Goal: Information Seeking & Learning: Check status

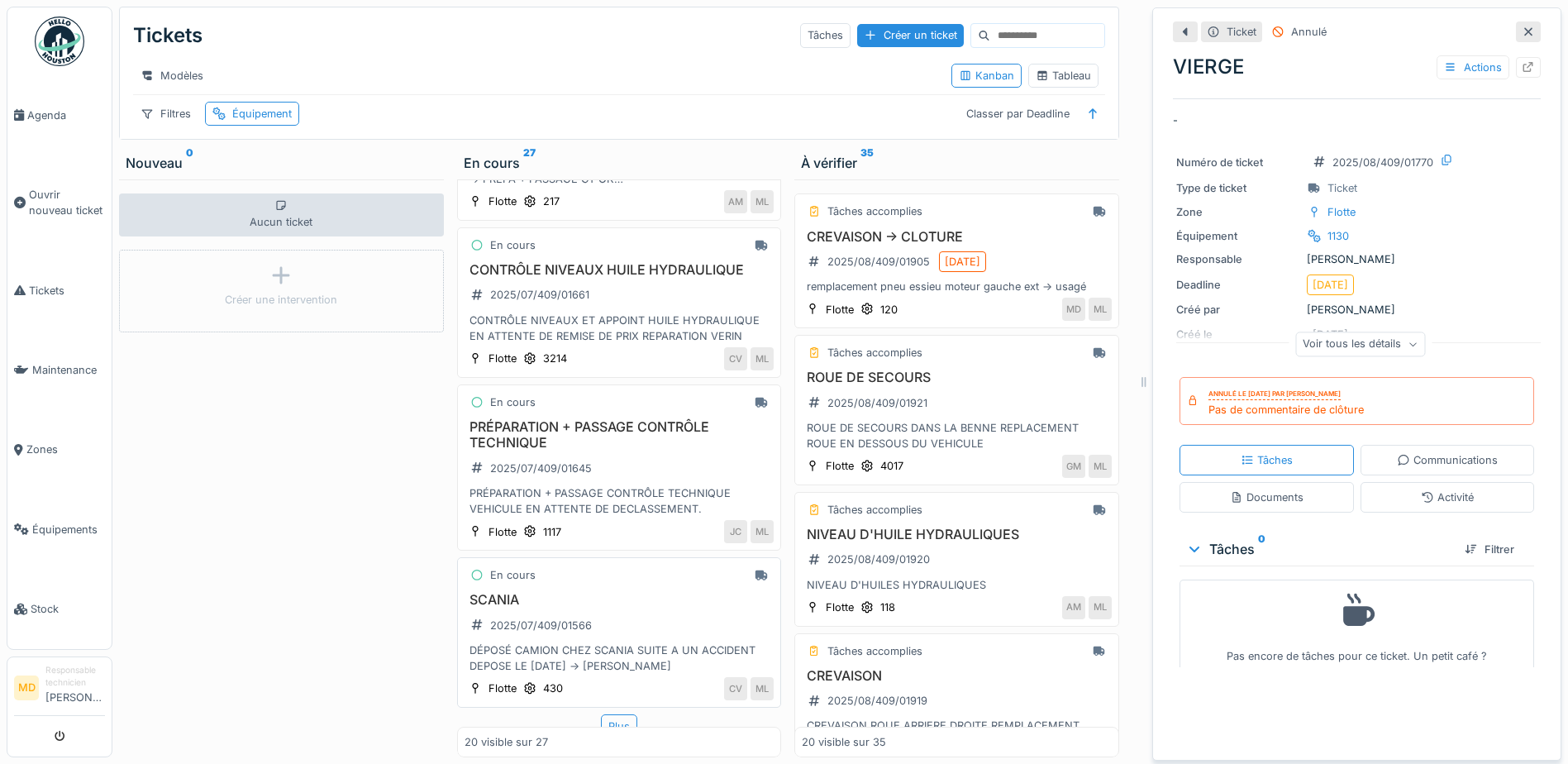
scroll to position [2724, 0]
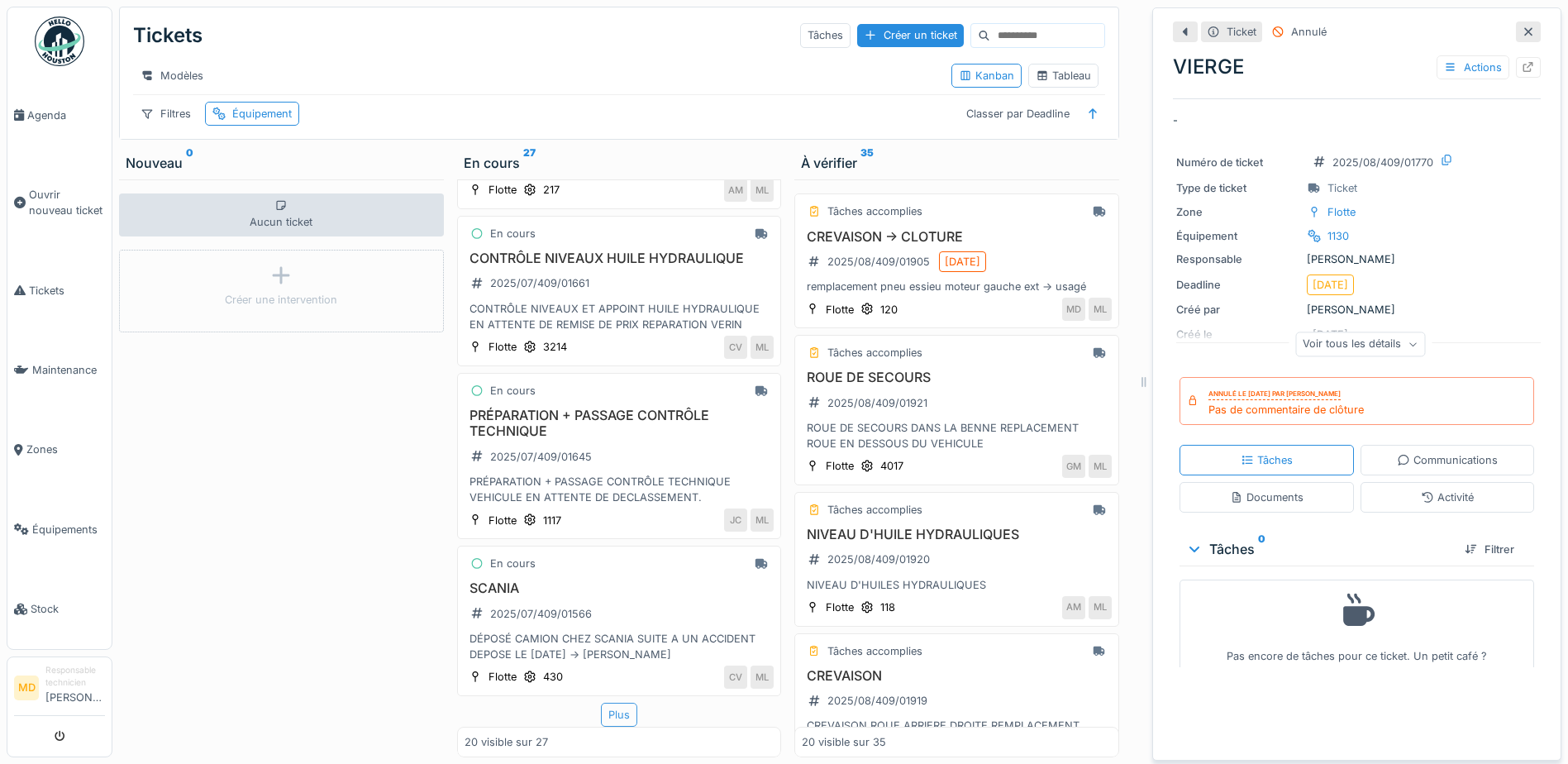
click at [602, 703] on div "Plus" at bounding box center [618, 715] width 36 height 24
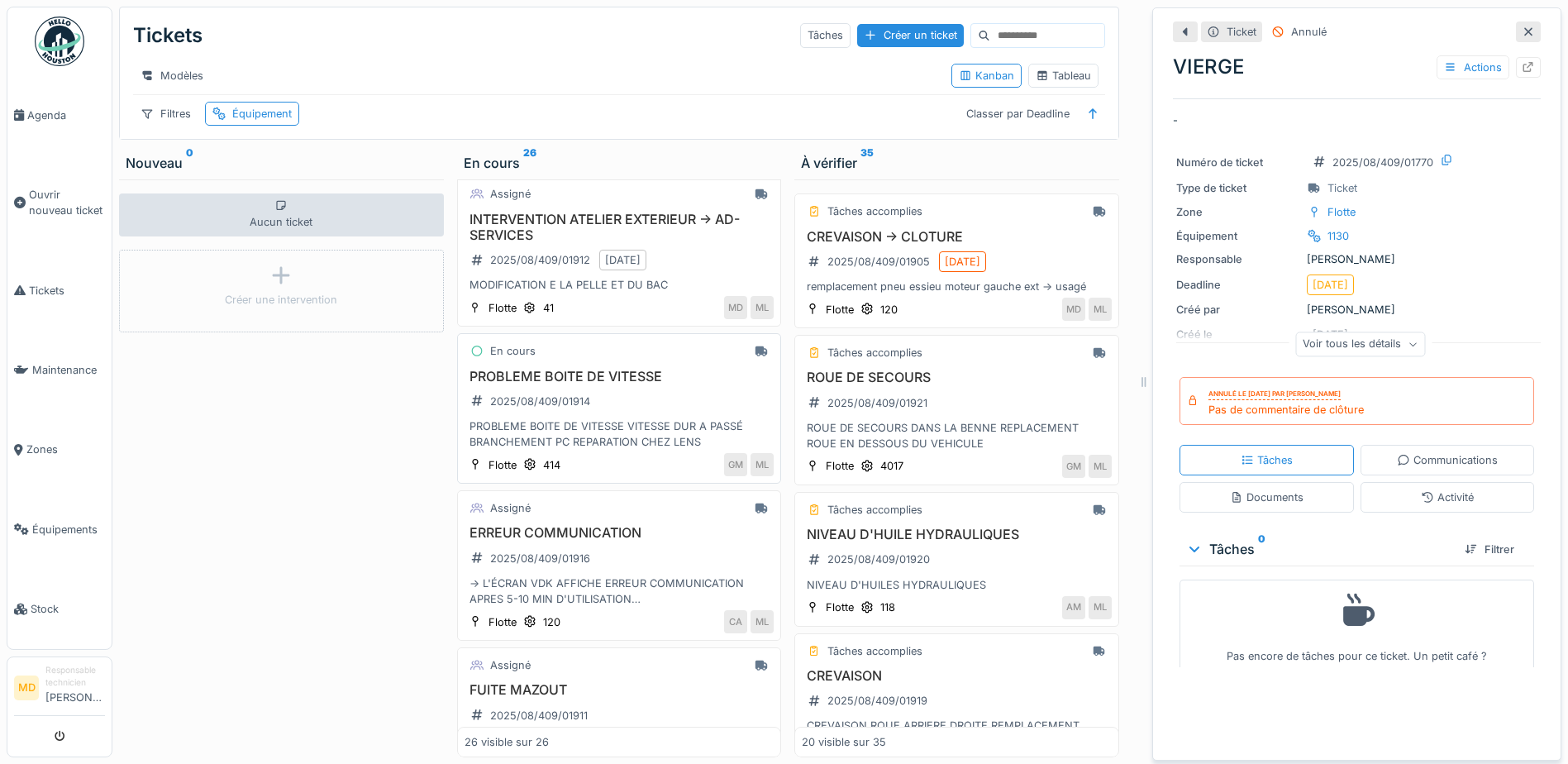
scroll to position [0, 0]
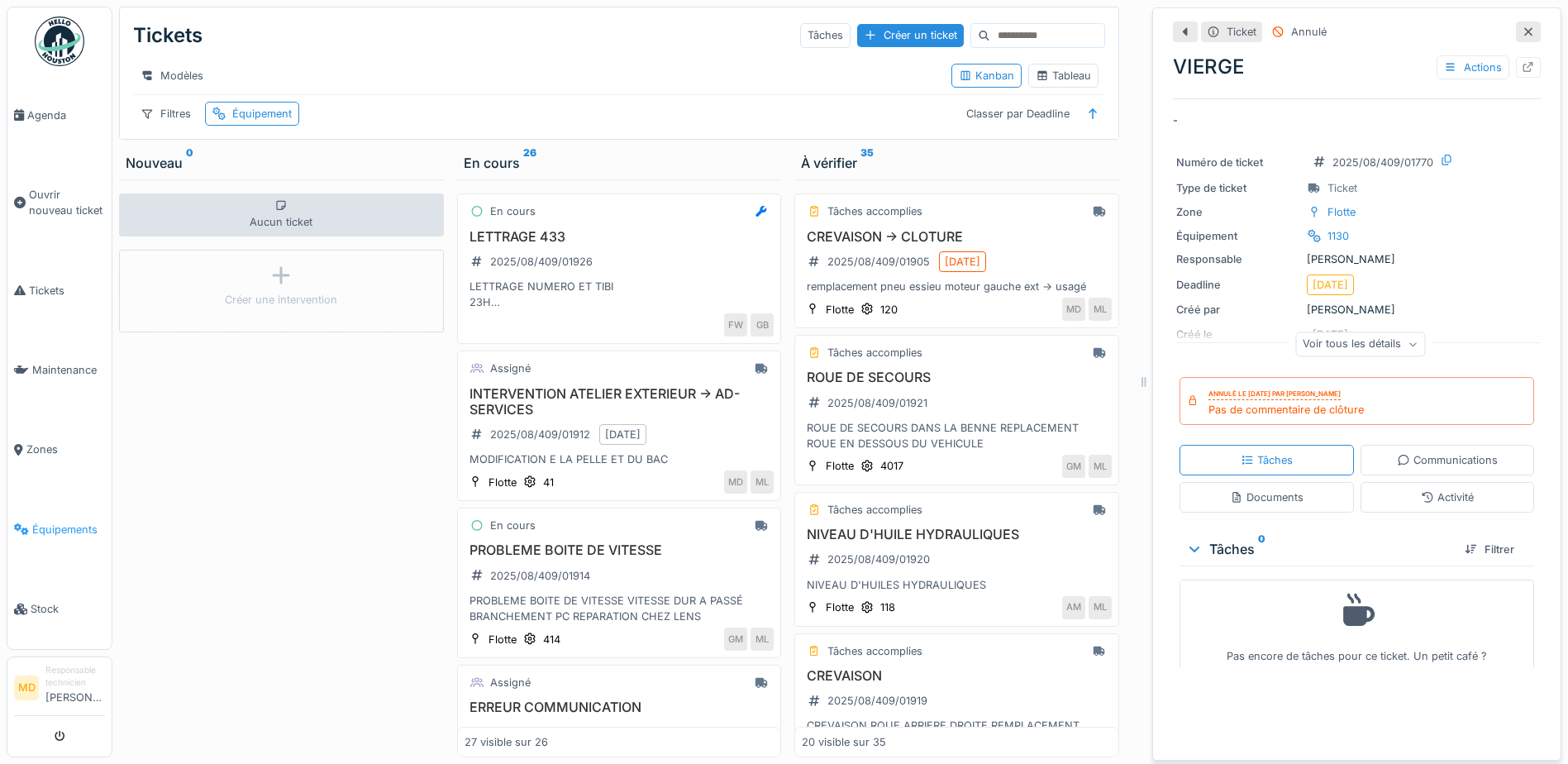
click at [71, 522] on span "Équipements" at bounding box center [69, 529] width 72 height 16
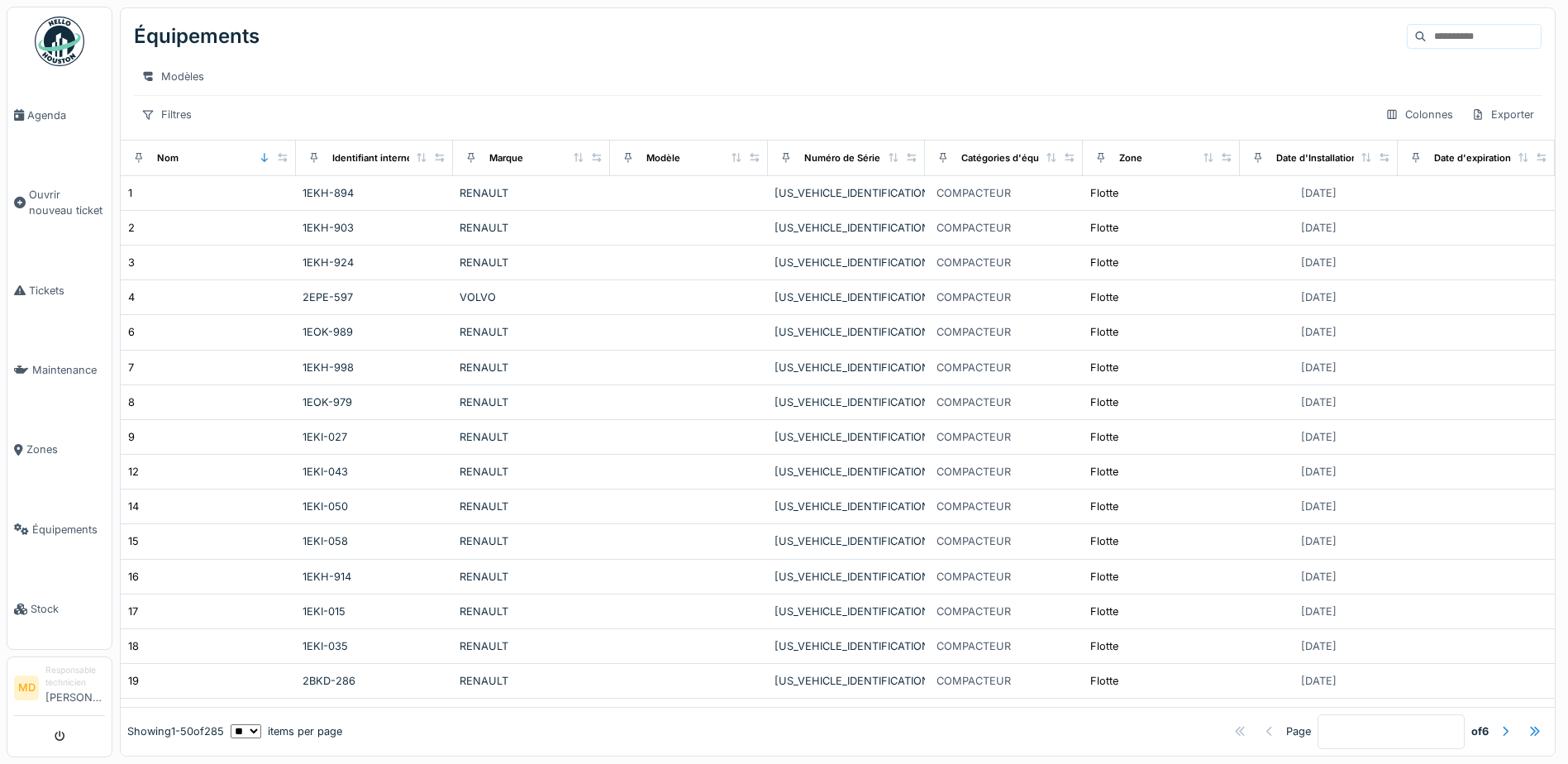
click at [1426, 33] on input at bounding box center [1483, 36] width 114 height 23
type input "***"
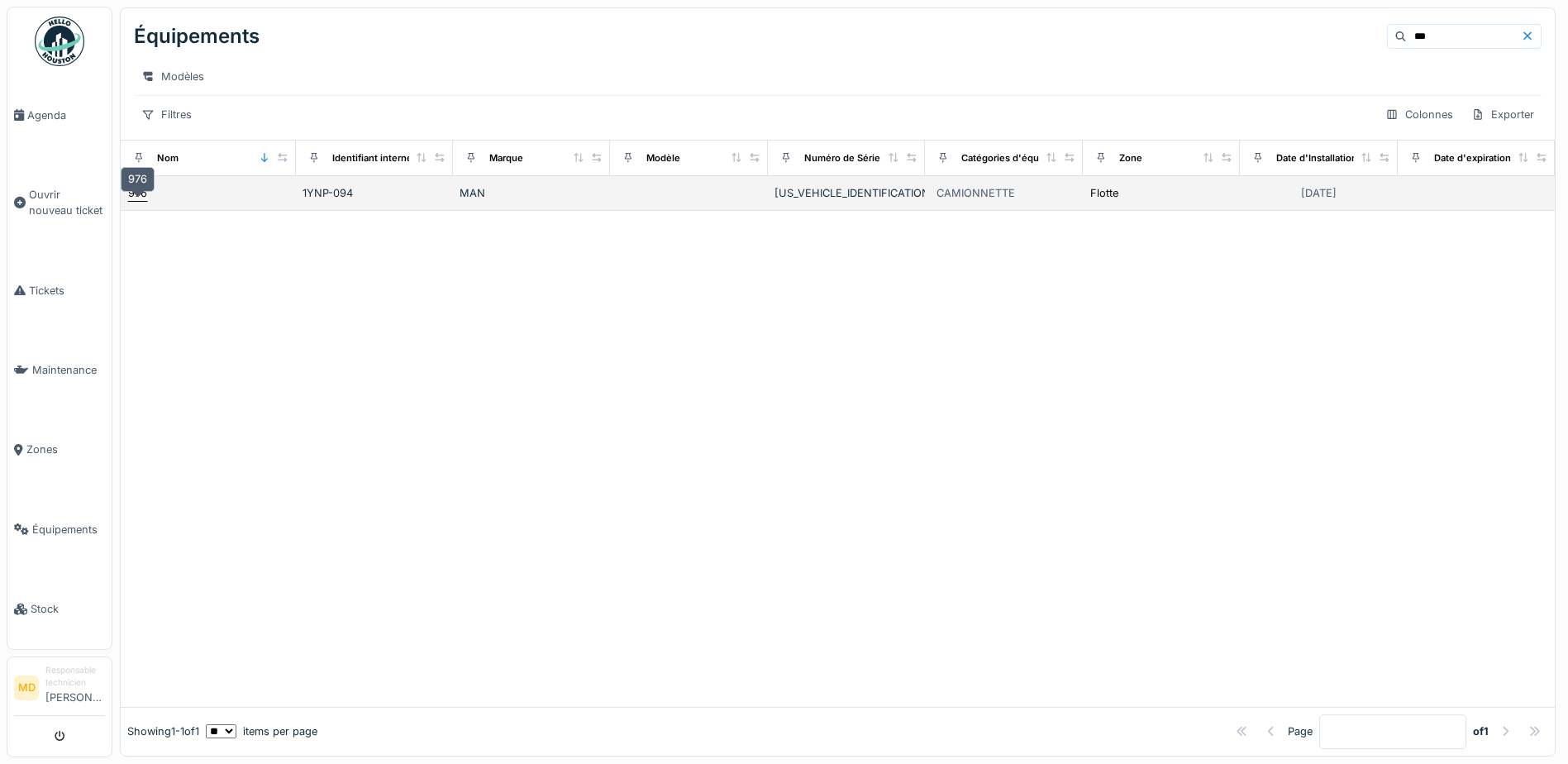
click at [140, 201] on div "976" at bounding box center [137, 193] width 19 height 16
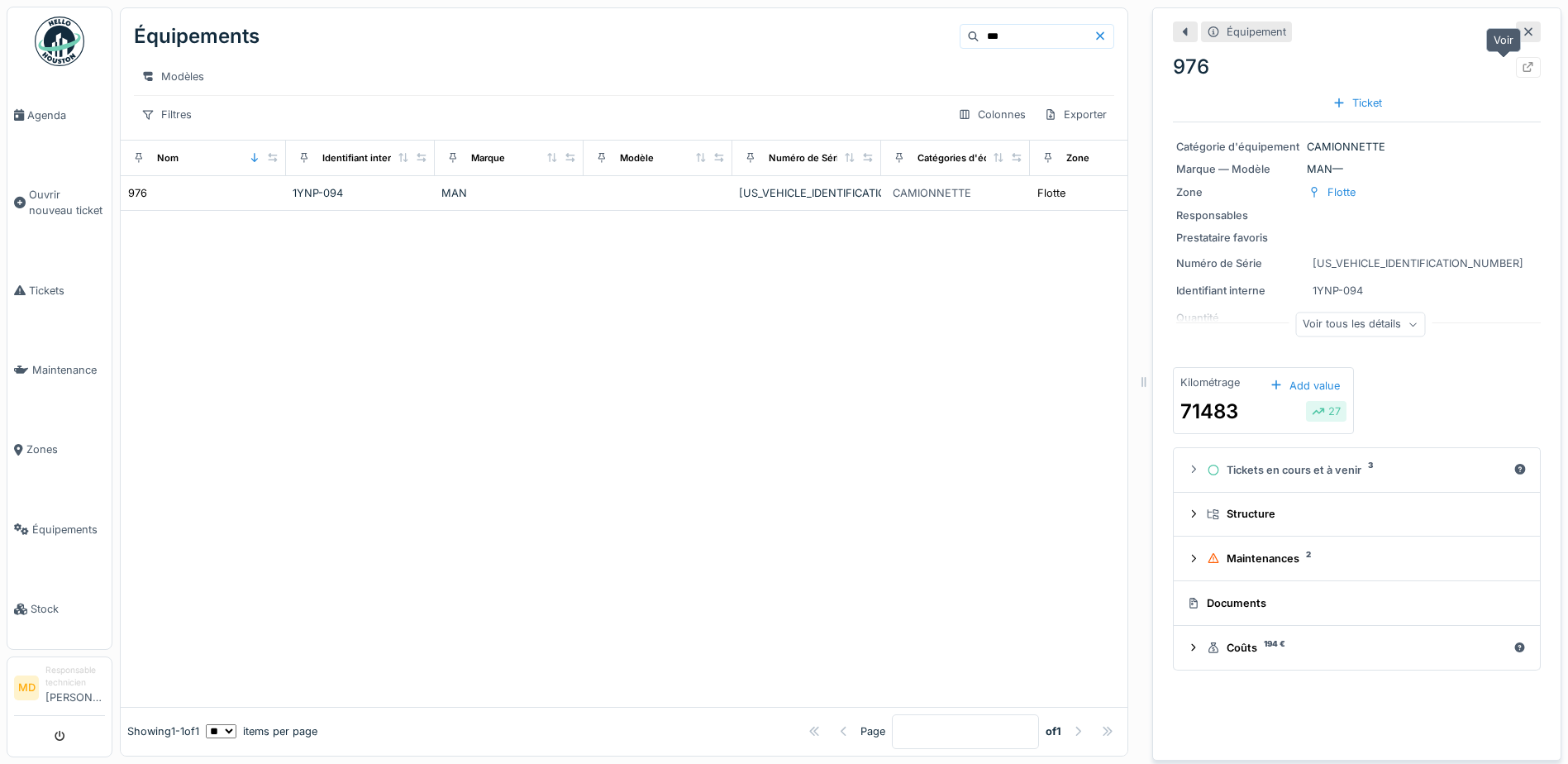
click at [1524, 70] on icon at bounding box center [1529, 68] width 11 height 11
click at [47, 286] on span "Tickets" at bounding box center [67, 290] width 76 height 16
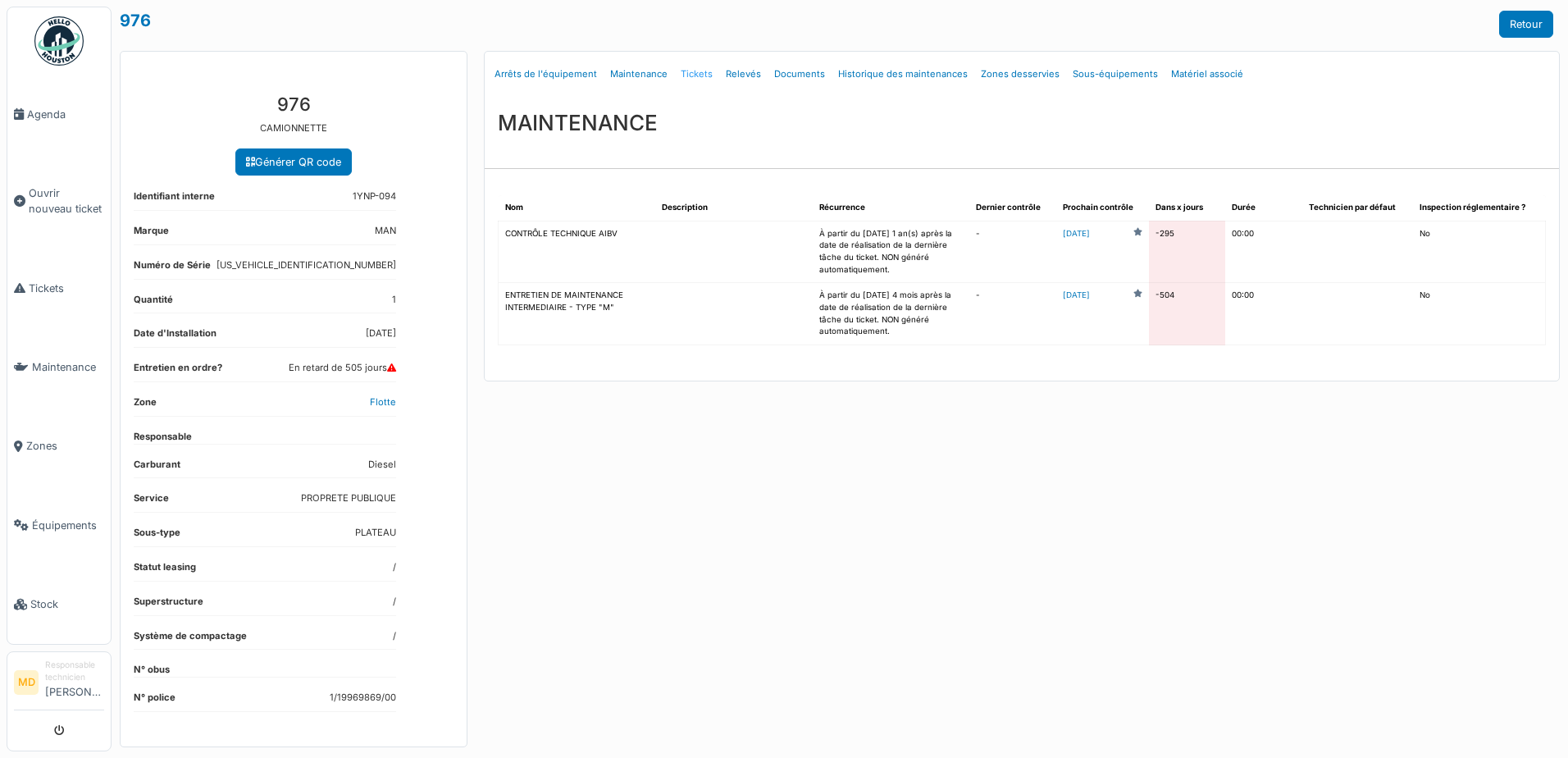
click at [687, 70] on link "Tickets" at bounding box center [696, 75] width 45 height 39
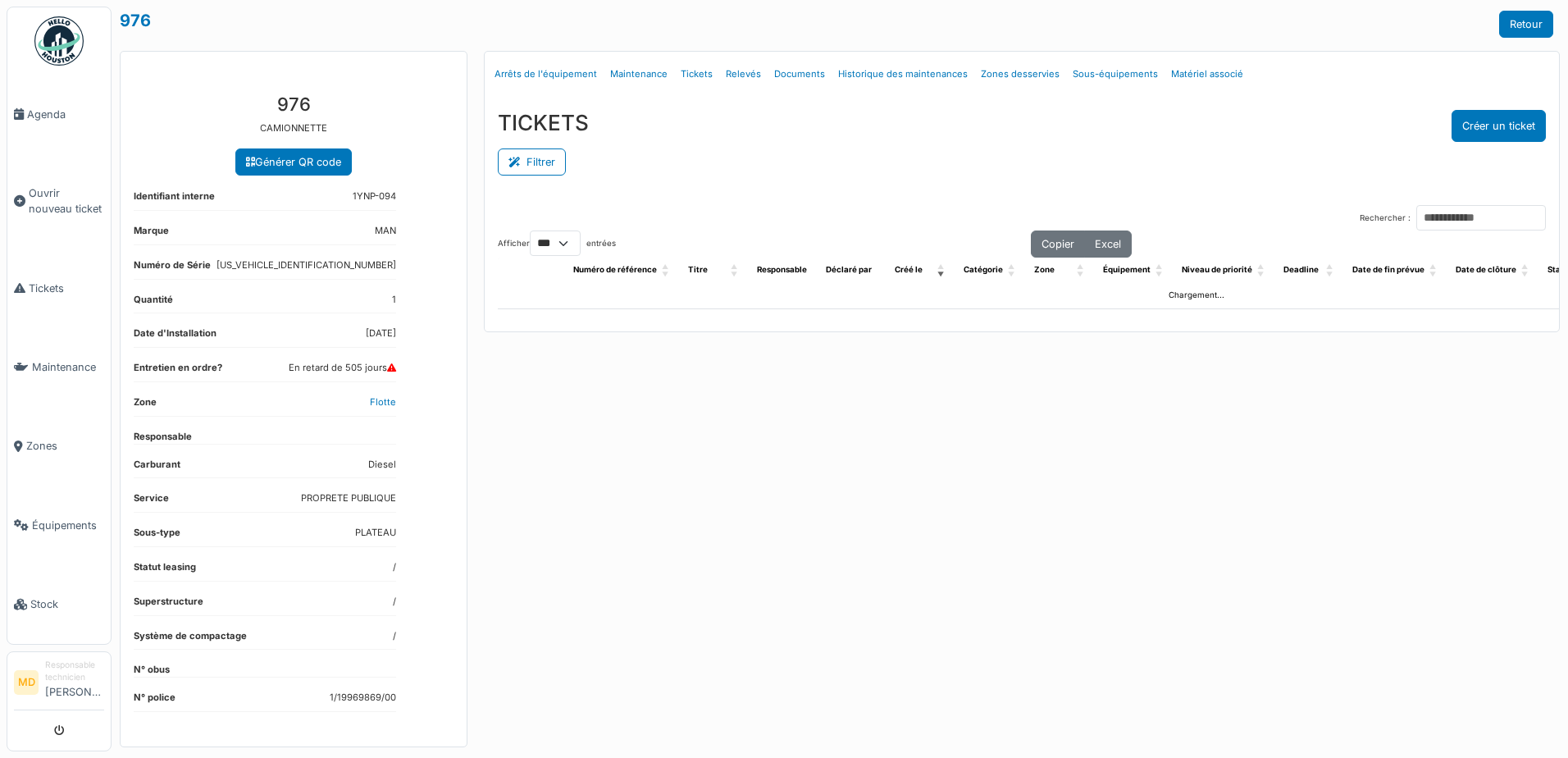
select select "***"
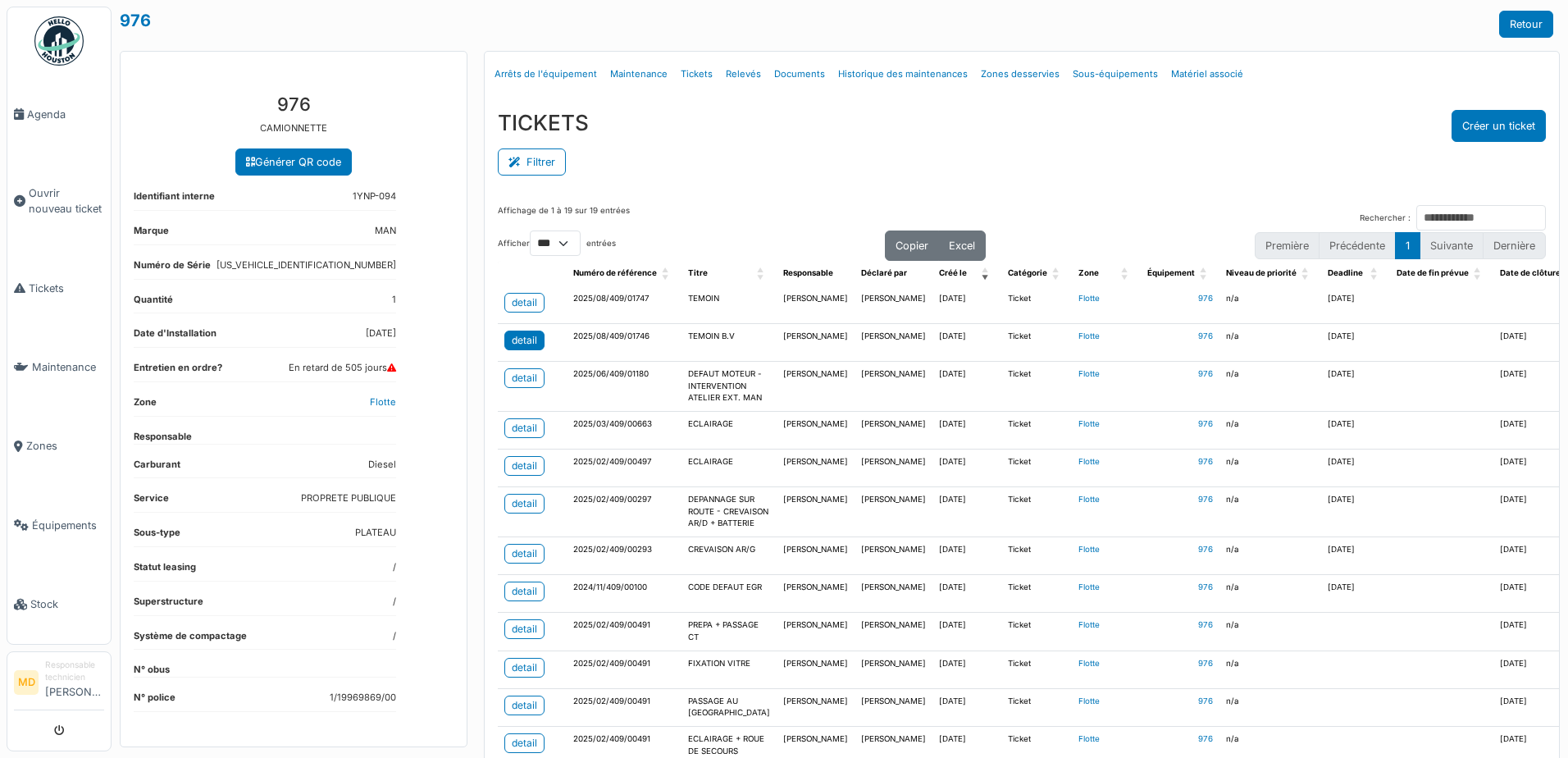
click at [527, 342] on div "detail" at bounding box center [525, 340] width 26 height 15
click at [515, 307] on div "detail" at bounding box center [525, 303] width 26 height 15
click at [1517, 17] on link "Retour" at bounding box center [1526, 24] width 54 height 27
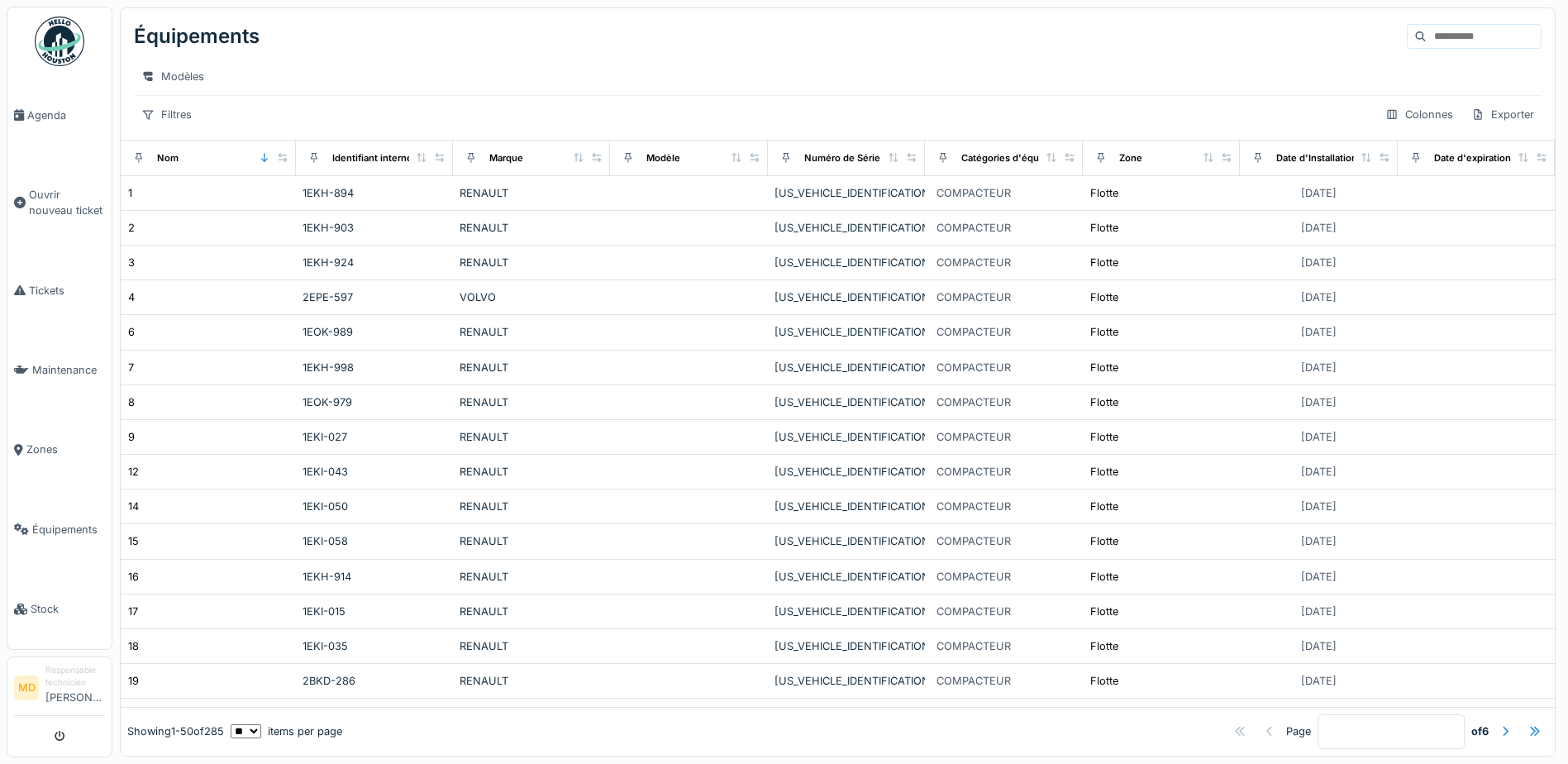
click at [1426, 35] on input at bounding box center [1483, 36] width 114 height 23
type input "***"
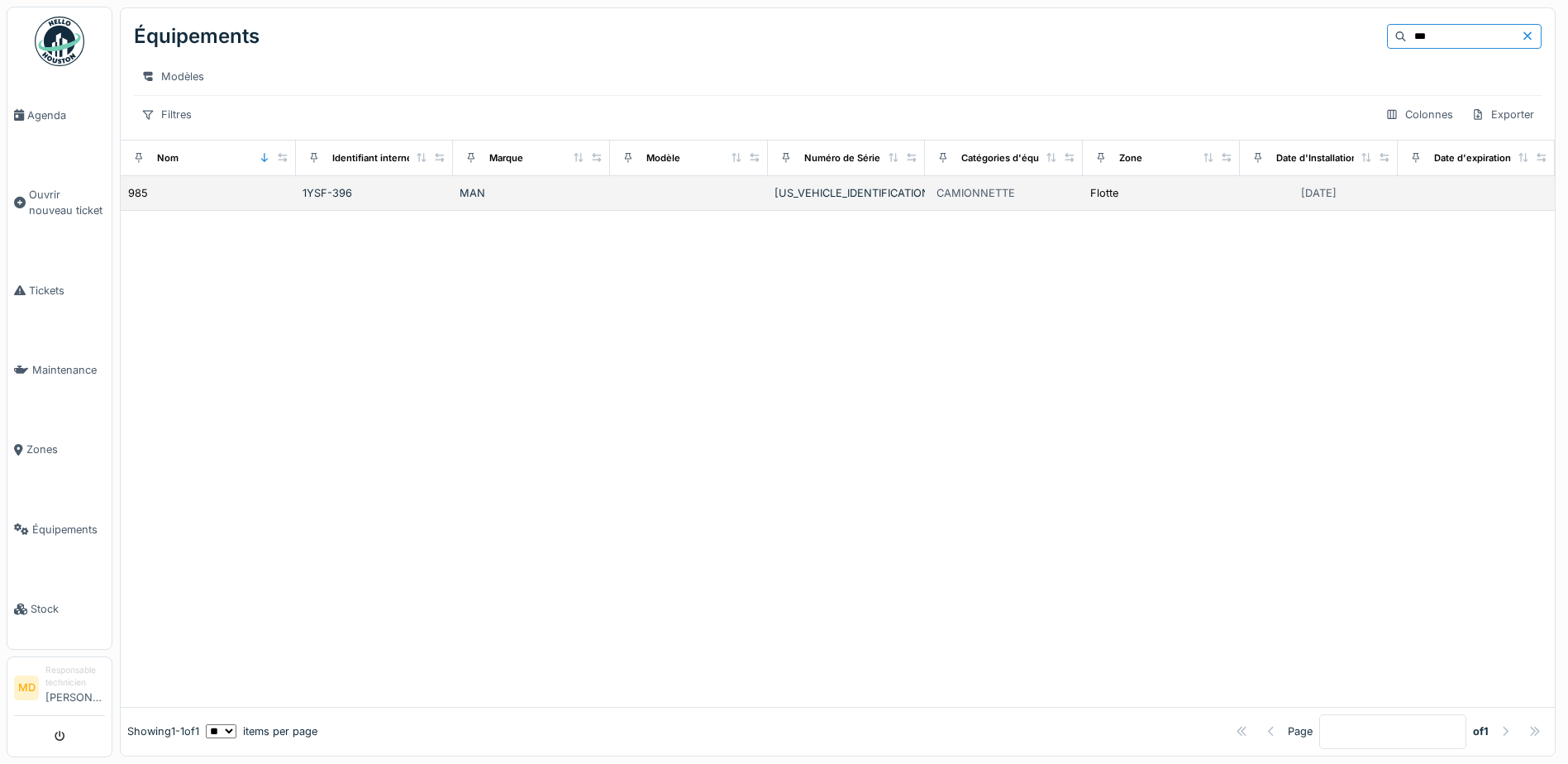
click at [149, 202] on div "985" at bounding box center [208, 193] width 162 height 18
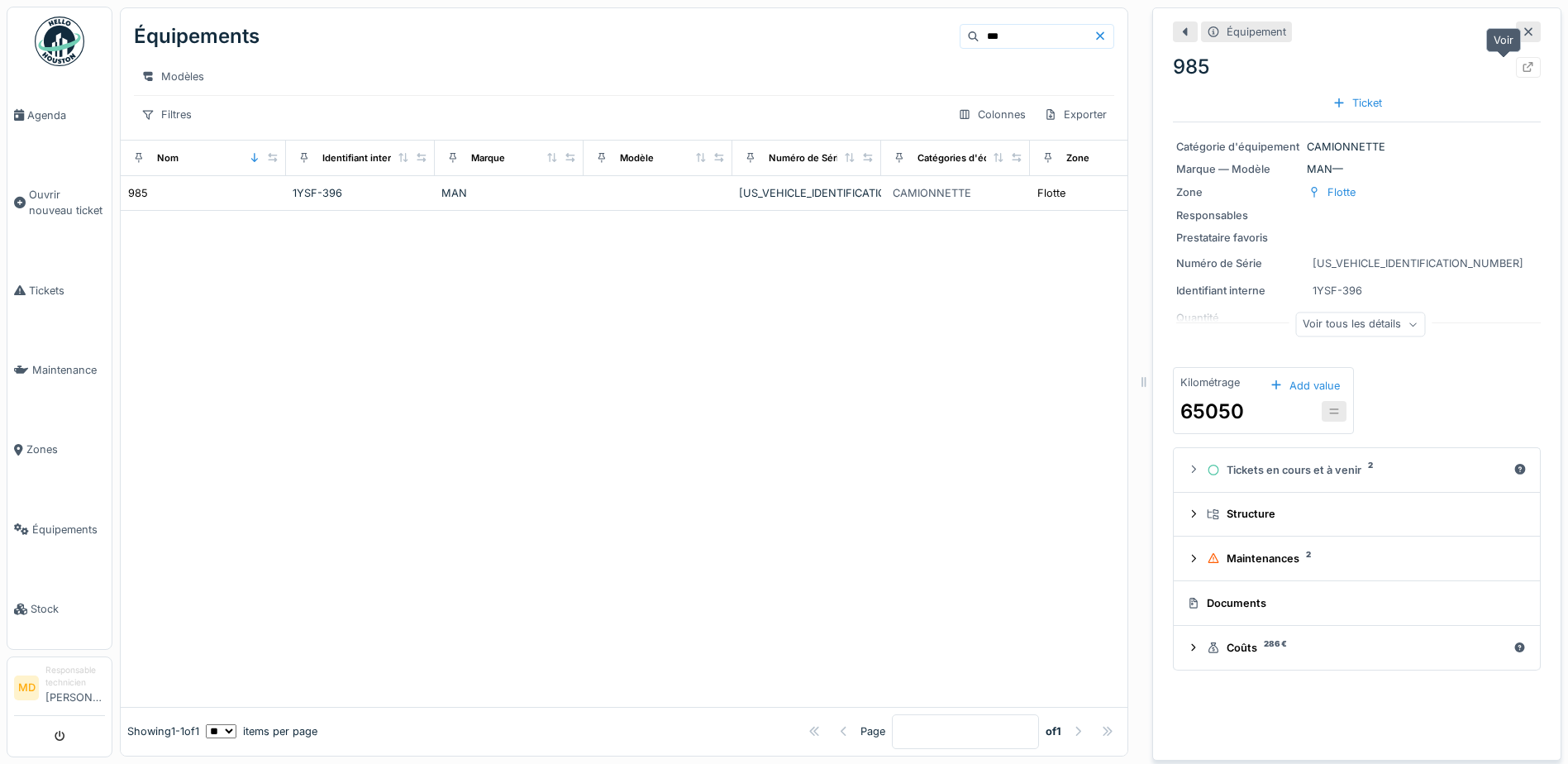
click at [1524, 66] on icon at bounding box center [1529, 68] width 11 height 11
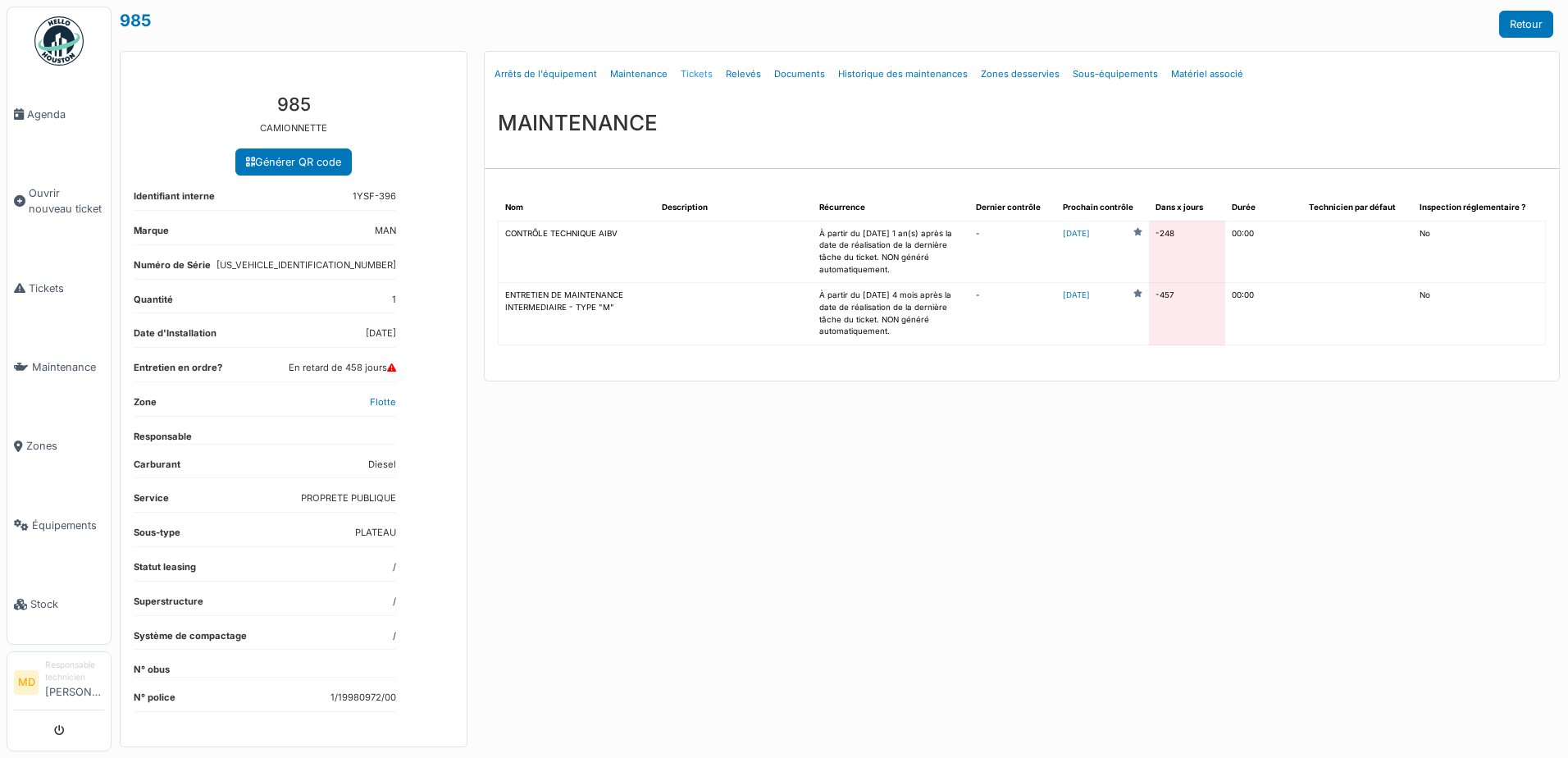
click at [684, 68] on link "Tickets" at bounding box center [696, 75] width 45 height 39
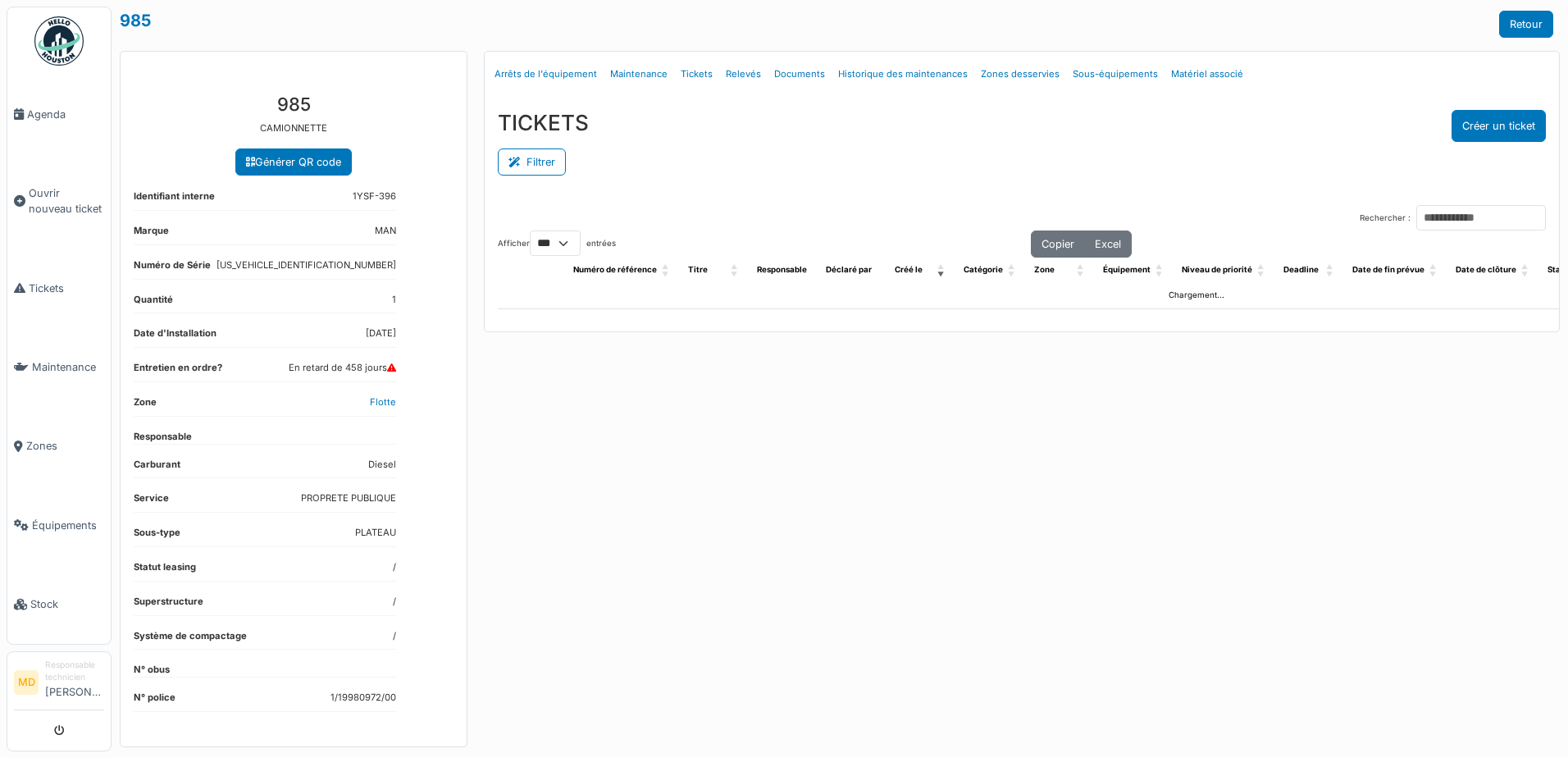
select select "***"
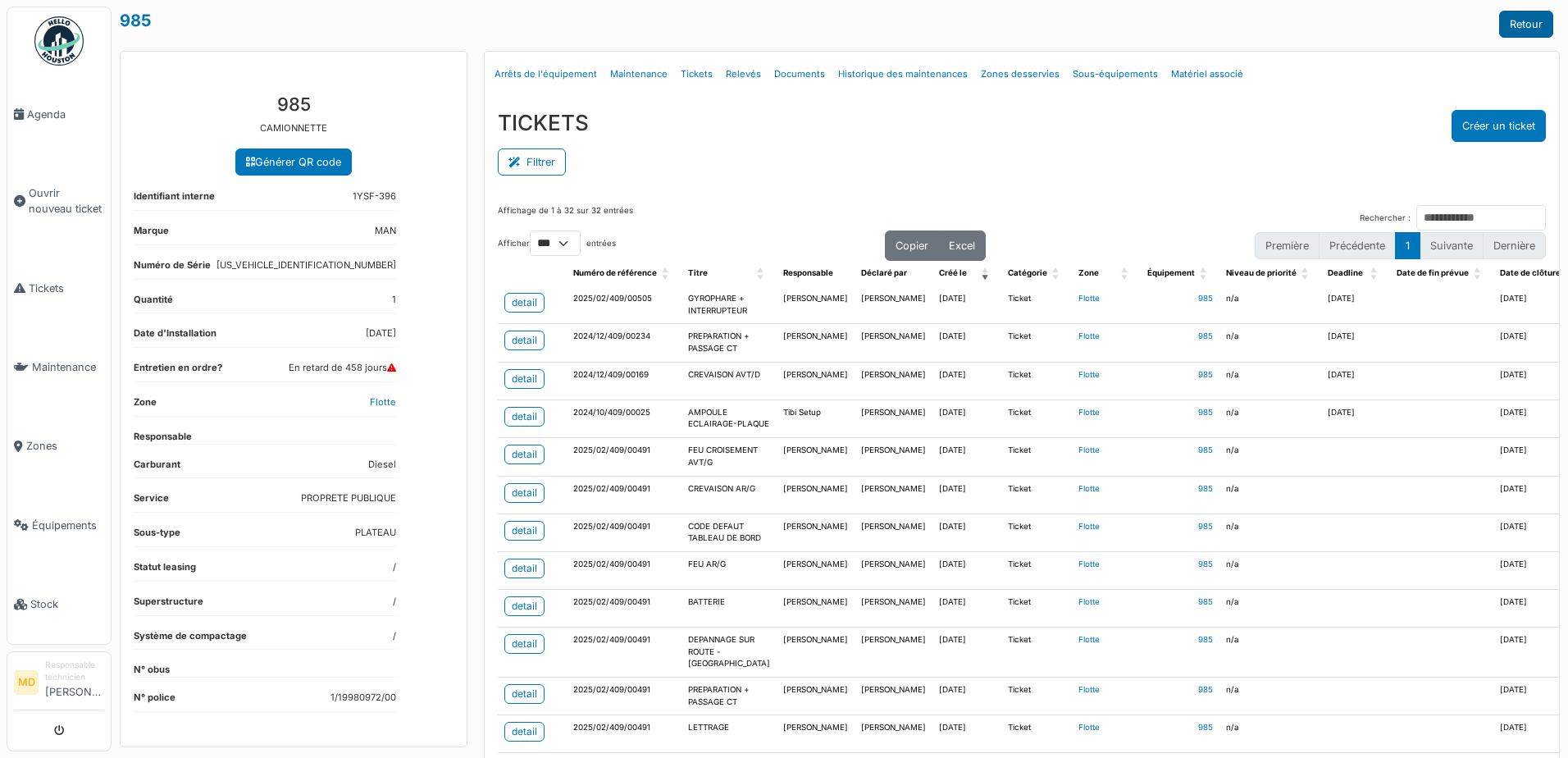
click at [1517, 27] on link "Retour" at bounding box center [1526, 24] width 54 height 27
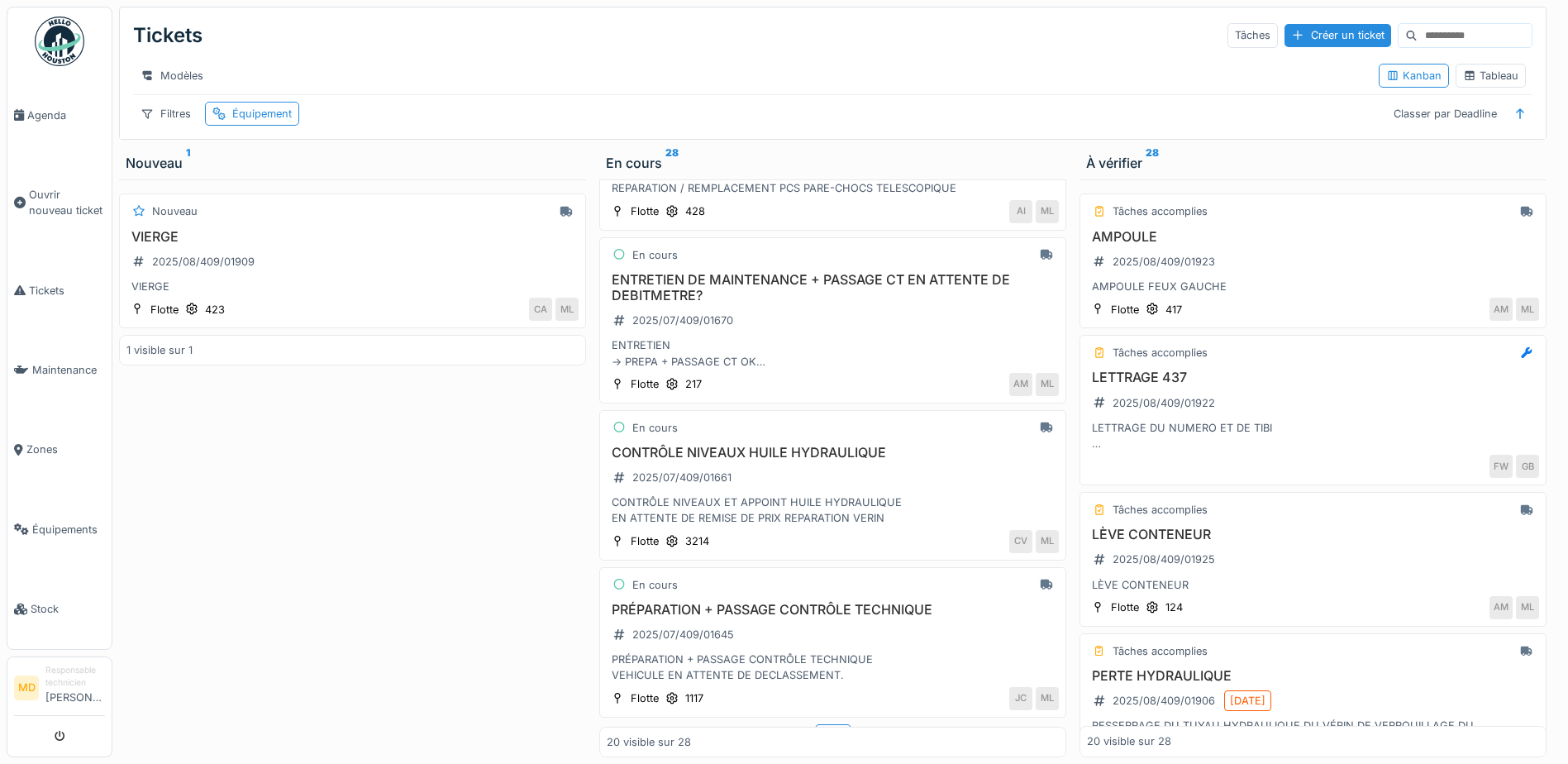
scroll to position [2581, 0]
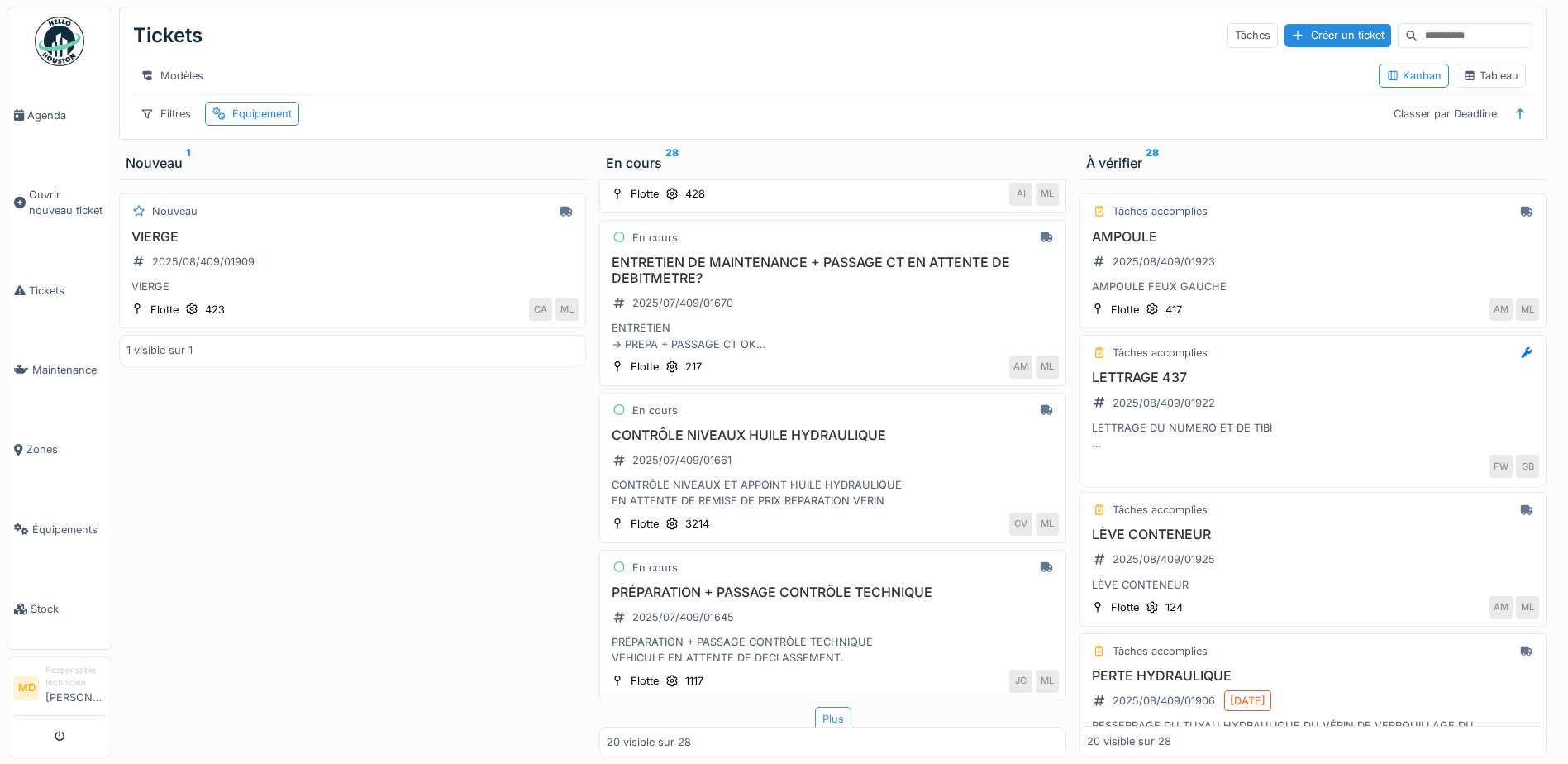
click at [834, 712] on div "Plus" at bounding box center [832, 719] width 36 height 24
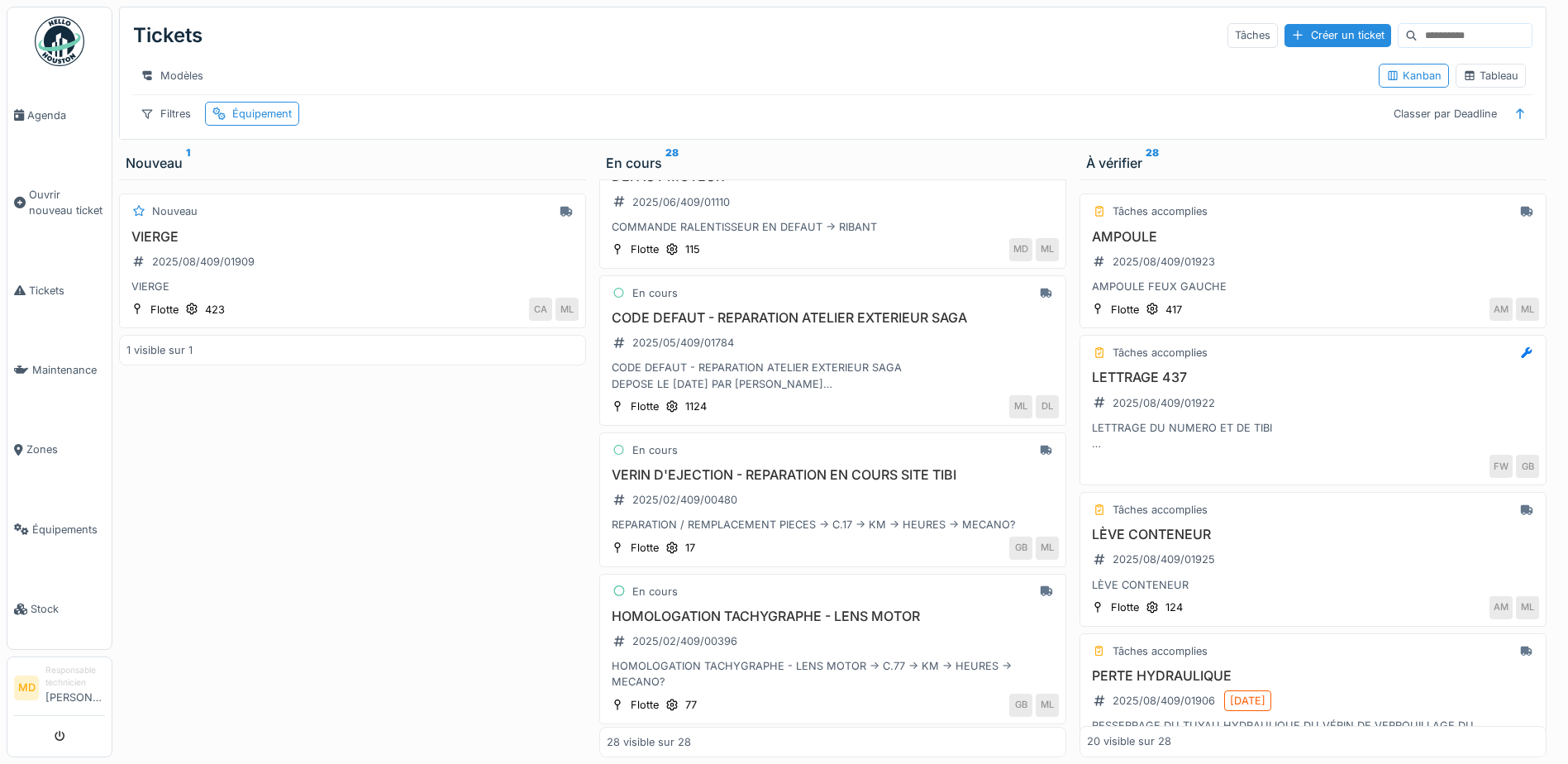
scroll to position [12, 0]
